Goal: Task Accomplishment & Management: Manage account settings

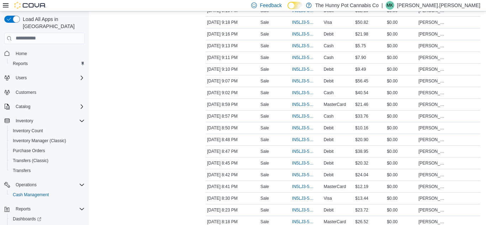
scroll to position [205, 0]
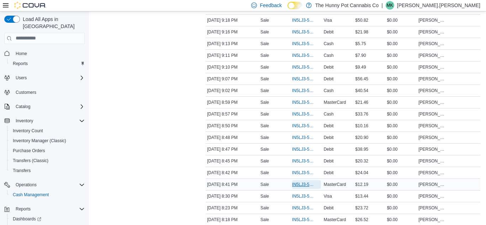
click at [297, 185] on span "IN5LJ3-5759037" at bounding box center [303, 185] width 22 height 6
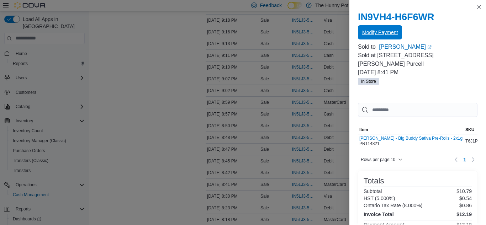
click at [383, 30] on span "Modify Payment" at bounding box center [380, 32] width 36 height 7
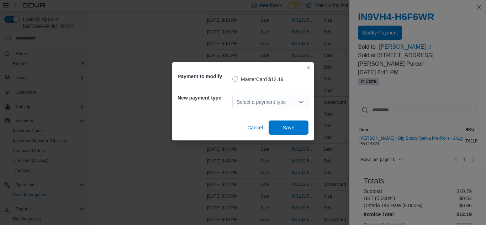
click at [292, 103] on div "Select a payment type" at bounding box center [270, 102] width 76 height 14
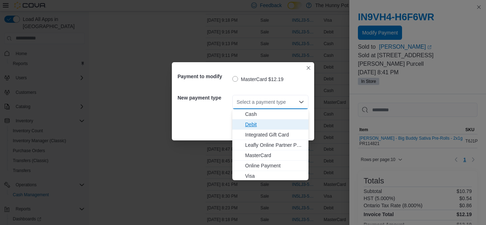
click at [253, 126] on span "Debit" at bounding box center [274, 124] width 59 height 7
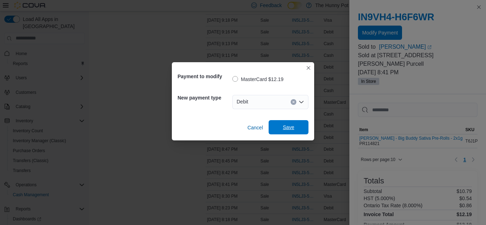
click at [288, 125] on span "Save" at bounding box center [288, 127] width 11 height 7
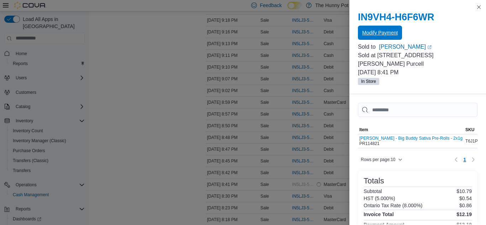
scroll to position [0, 0]
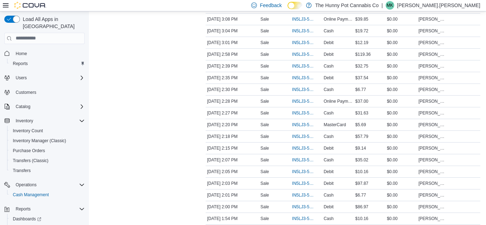
scroll to position [1066, 0]
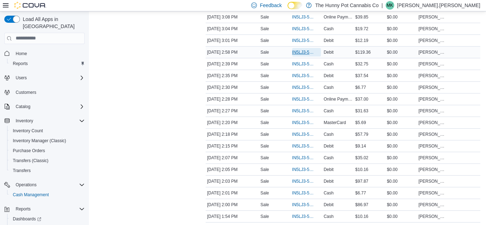
click at [302, 53] on span "IN5LJ3-5756203" at bounding box center [303, 52] width 22 height 6
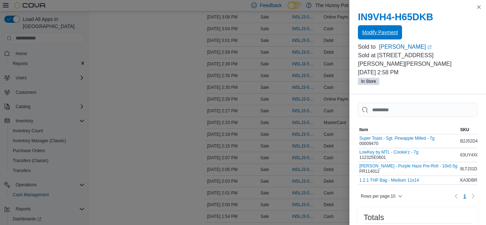
click at [383, 31] on span "Modify Payment" at bounding box center [380, 32] width 36 height 7
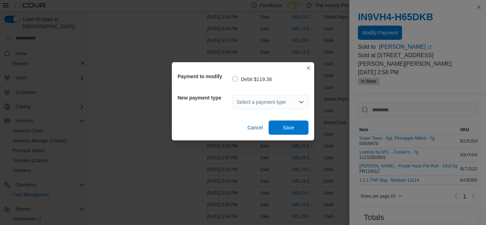
click at [297, 103] on div "Select a payment type" at bounding box center [270, 102] width 76 height 14
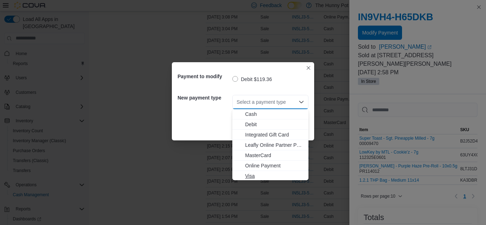
click at [251, 176] on span "Visa" at bounding box center [274, 176] width 59 height 7
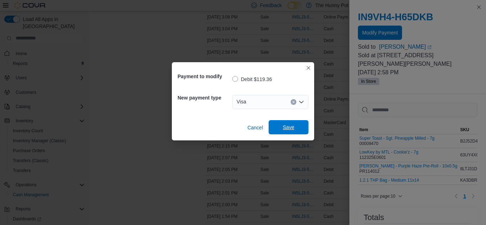
click at [288, 129] on span "Save" at bounding box center [288, 127] width 11 height 7
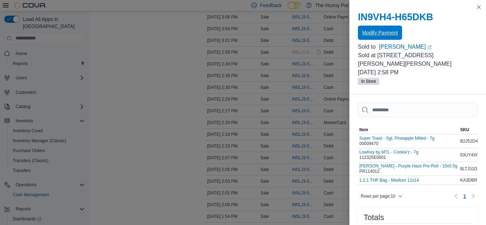
scroll to position [0, 0]
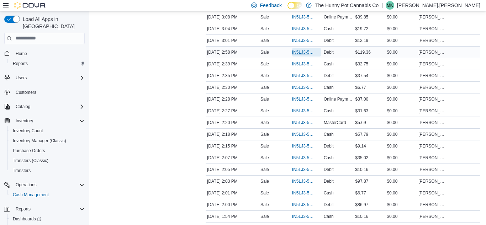
click at [301, 53] on span "IN5LJ3-5756203" at bounding box center [303, 52] width 22 height 6
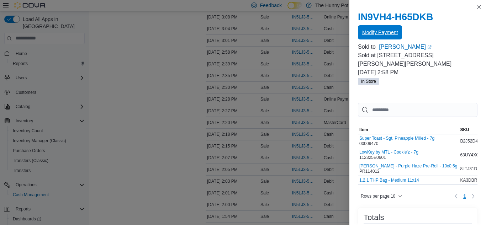
click at [387, 34] on span "Modify Payment" at bounding box center [380, 32] width 36 height 7
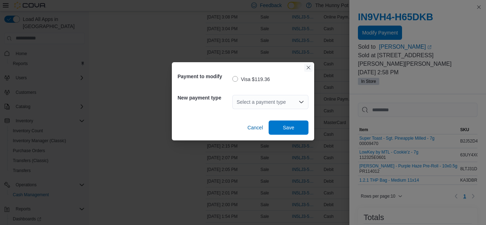
click at [306, 67] on button "Closes this modal window" at bounding box center [308, 67] width 9 height 9
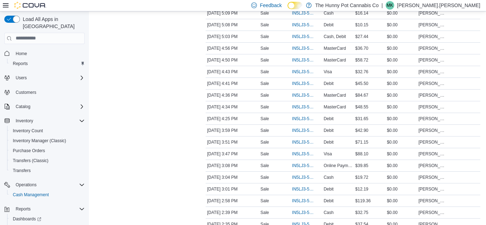
scroll to position [919, 0]
